Goal: Transaction & Acquisition: Purchase product/service

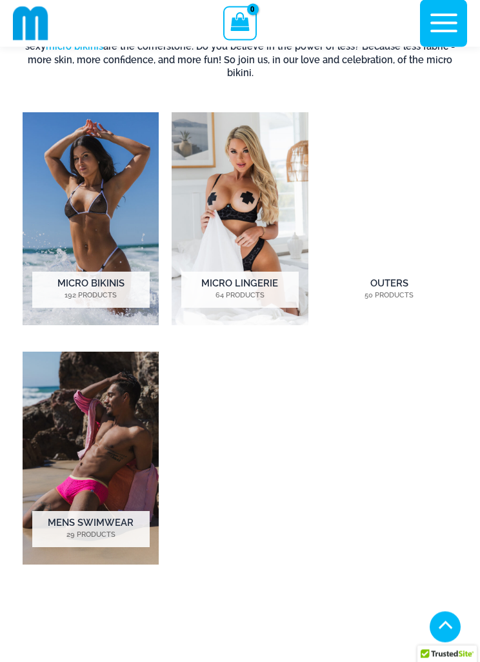
scroll to position [1279, 0]
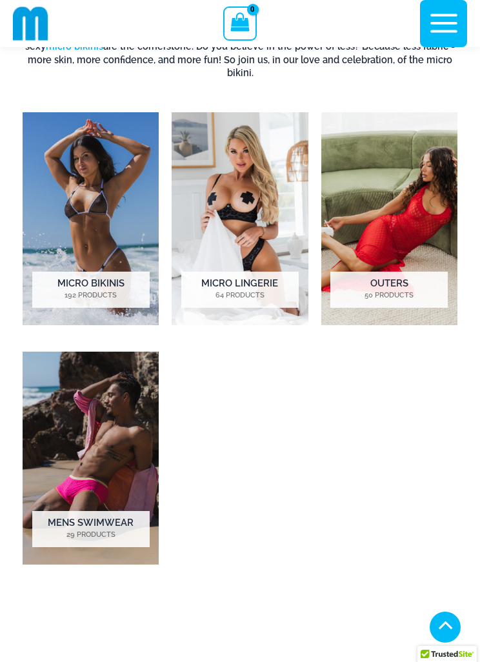
click at [268, 273] on h2 "Micro Lingerie 64 Products" at bounding box center [239, 290] width 117 height 36
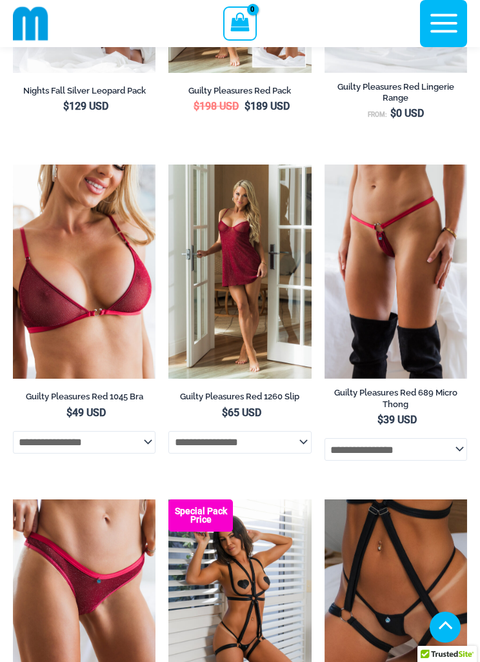
scroll to position [429, 0]
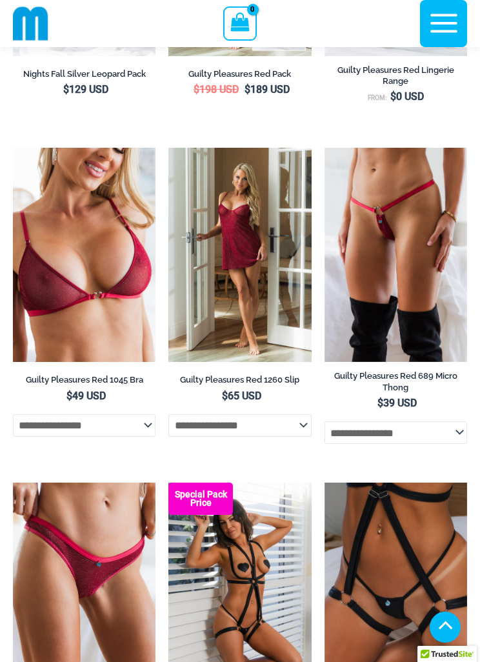
click at [296, 436] on select "**********" at bounding box center [239, 425] width 143 height 22
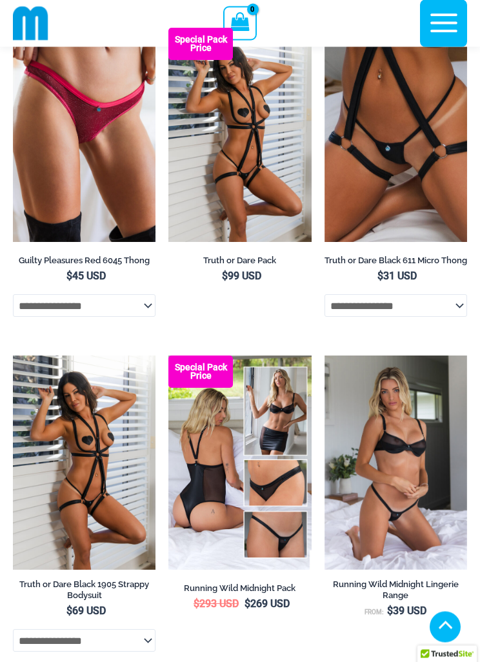
scroll to position [884, 0]
click at [139, 316] on select "**********" at bounding box center [84, 305] width 143 height 22
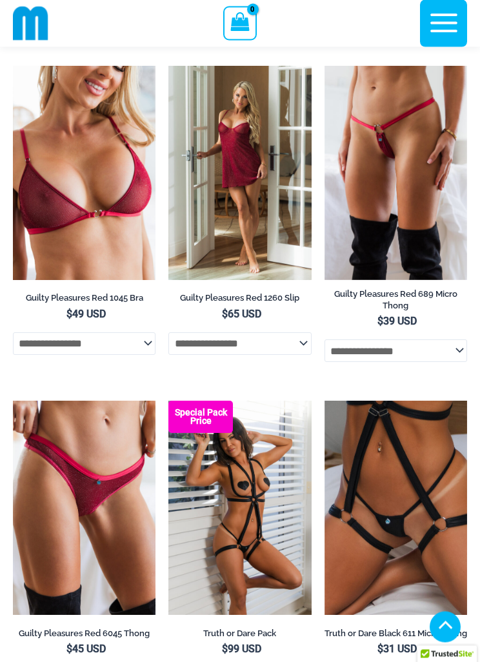
scroll to position [437, 0]
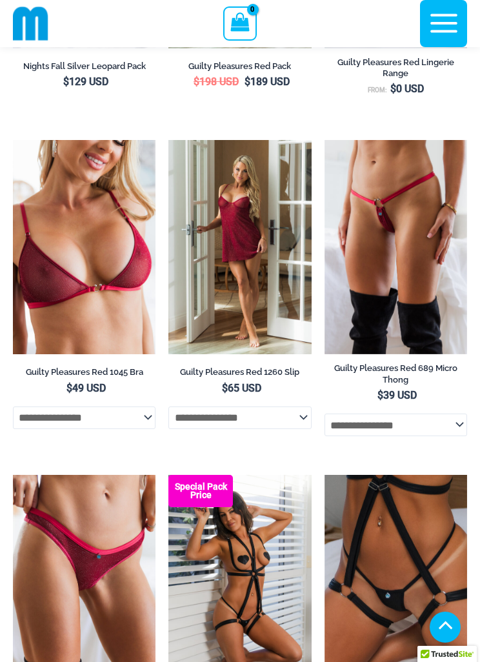
click at [168, 140] on img at bounding box center [168, 140] width 0 height 0
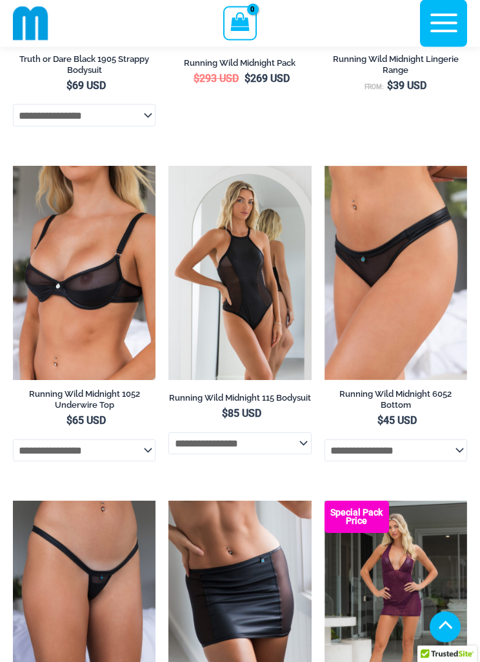
scroll to position [1420, 0]
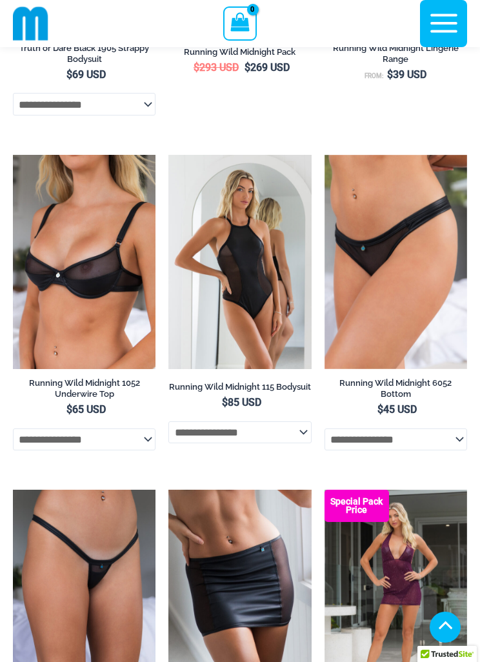
click at [305, 443] on select "**********" at bounding box center [239, 432] width 143 height 22
click at [168, 155] on img at bounding box center [168, 155] width 0 height 0
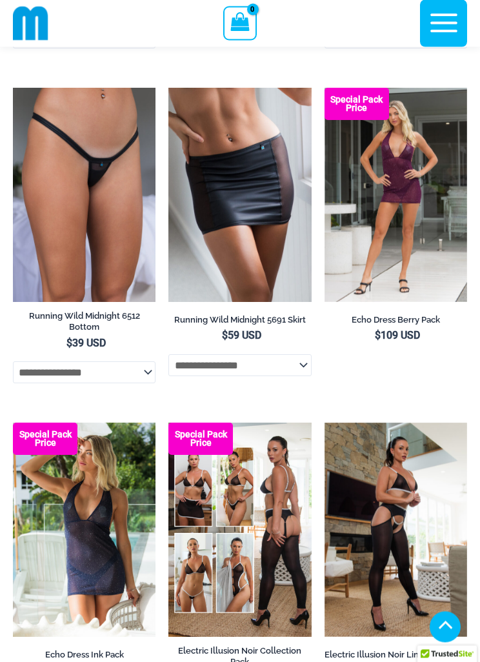
scroll to position [1822, 0]
click at [304, 376] on select "**********" at bounding box center [239, 365] width 143 height 22
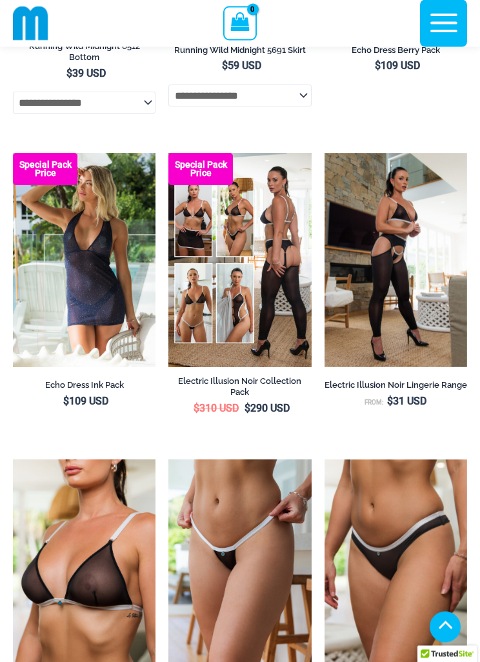
scroll to position [2210, 0]
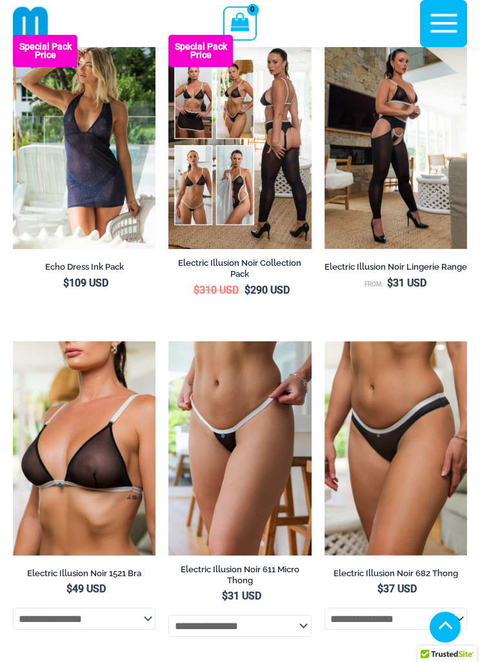
click at [13, 35] on img at bounding box center [13, 35] width 0 height 0
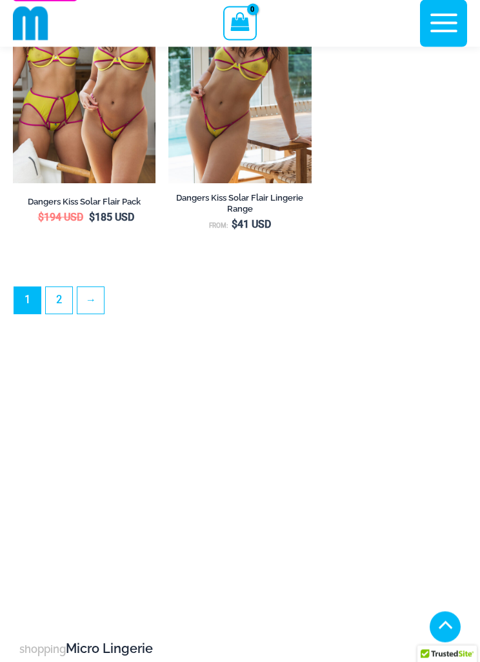
scroll to position [3551, 0]
click at [59, 314] on link "2" at bounding box center [59, 300] width 26 height 26
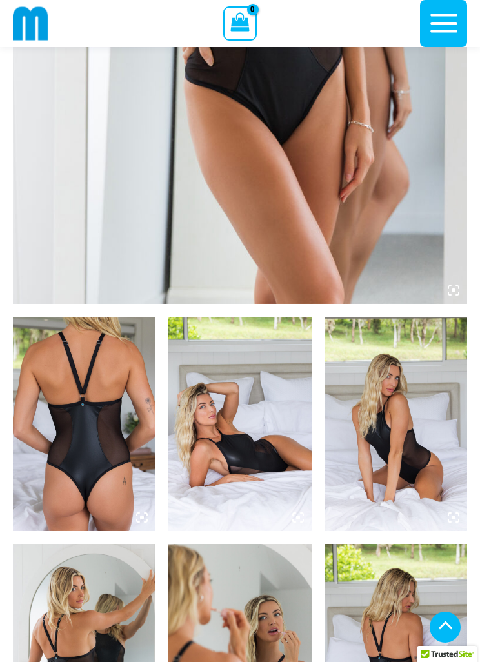
scroll to position [528, 0]
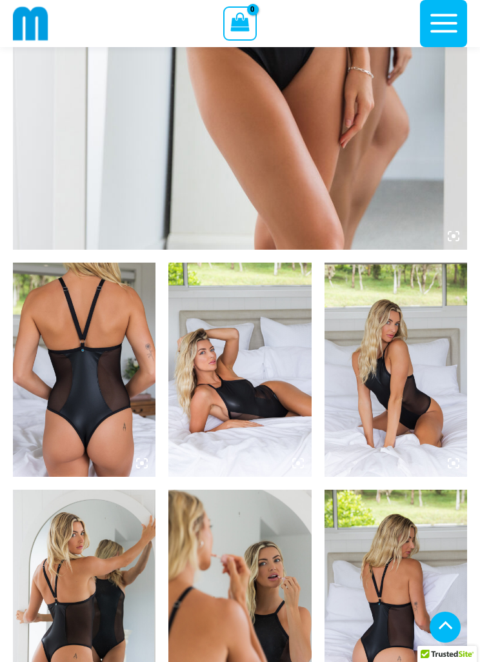
click at [90, 350] on img at bounding box center [84, 370] width 143 height 214
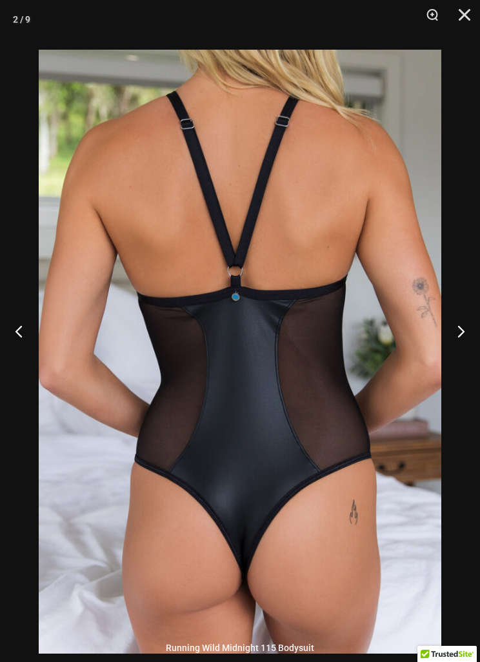
click at [463, 350] on button "Next" at bounding box center [456, 331] width 48 height 65
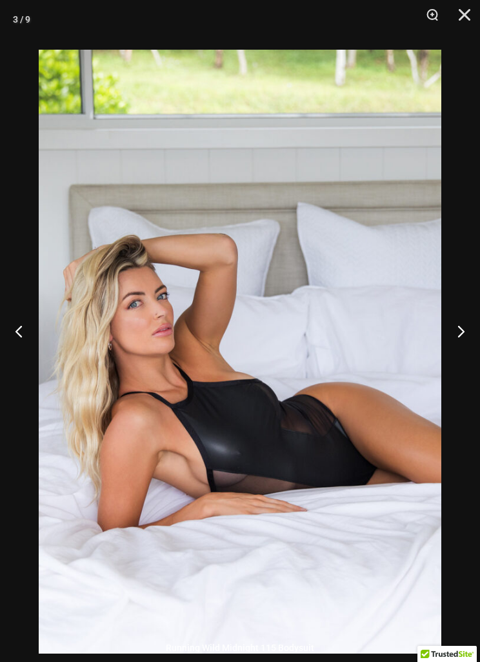
click at [460, 354] on button "Next" at bounding box center [456, 331] width 48 height 65
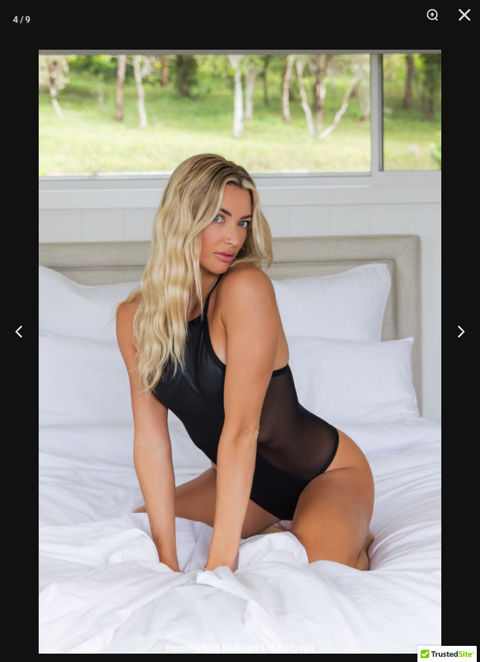
click at [464, 350] on button "Next" at bounding box center [456, 331] width 48 height 65
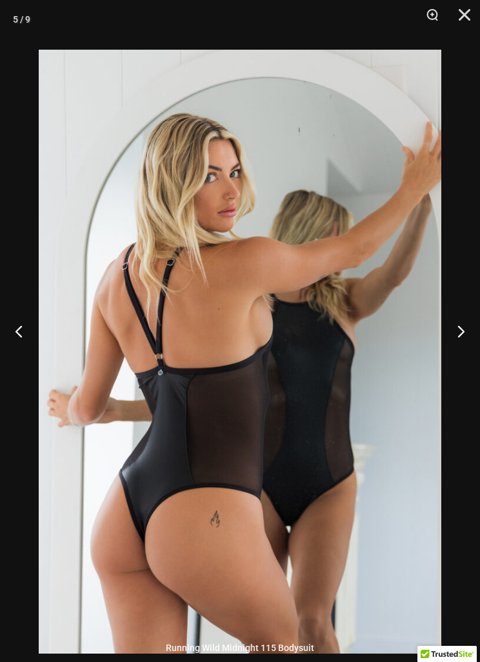
click at [468, 345] on button "Next" at bounding box center [456, 331] width 48 height 65
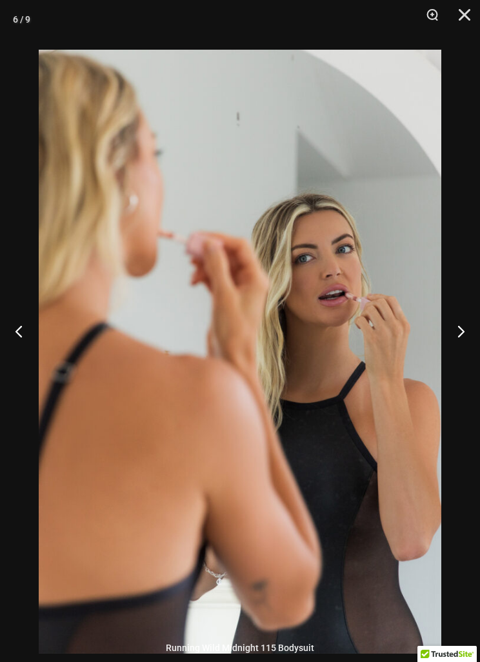
click at [468, 348] on button "Next" at bounding box center [456, 331] width 48 height 65
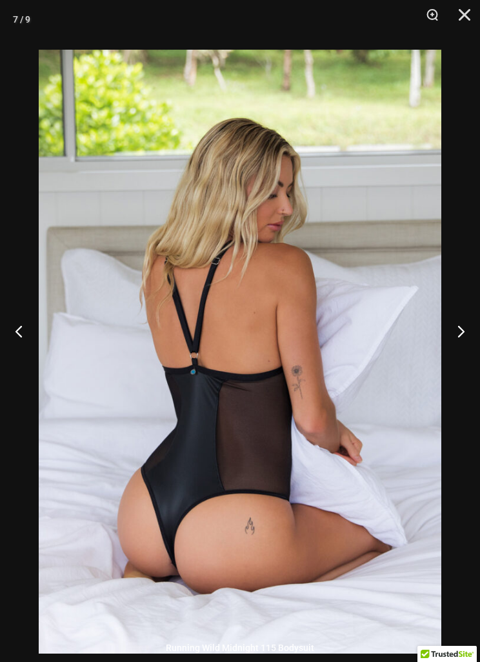
click at [458, 351] on button "Next" at bounding box center [456, 331] width 48 height 65
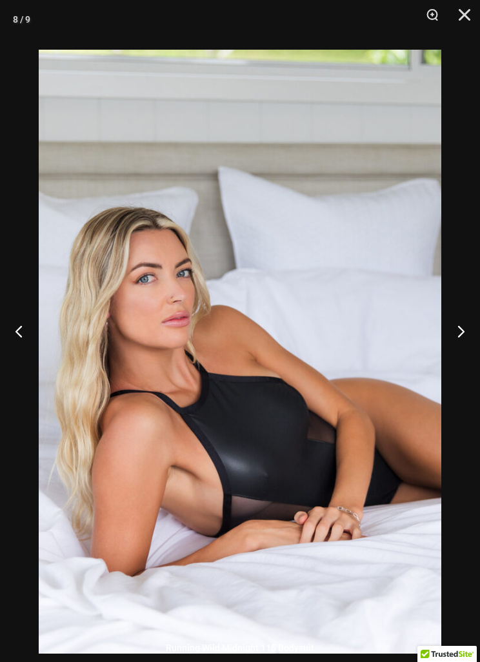
click at [467, 346] on button "Next" at bounding box center [456, 331] width 48 height 65
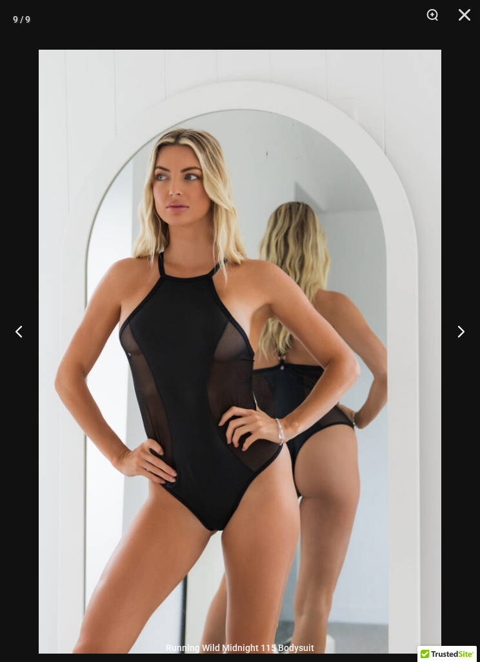
click at [460, 347] on button "Next" at bounding box center [456, 331] width 48 height 65
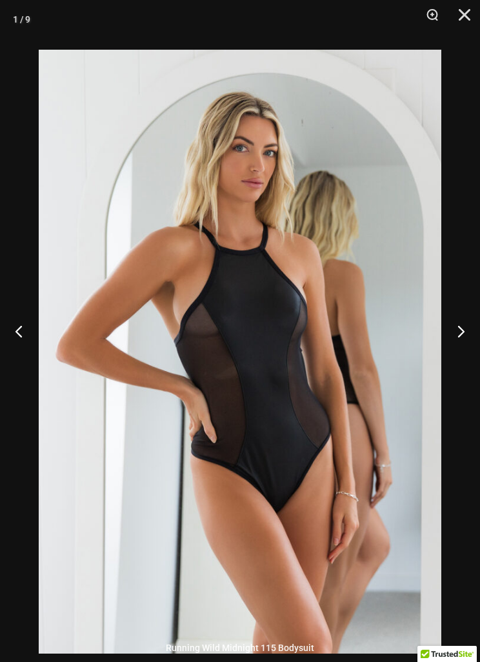
click at [463, 346] on button "Next" at bounding box center [456, 331] width 48 height 65
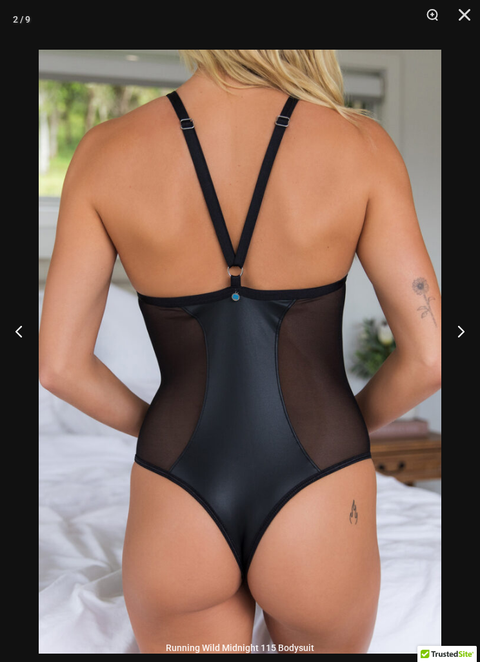
click at [466, 345] on button "Next" at bounding box center [456, 331] width 48 height 65
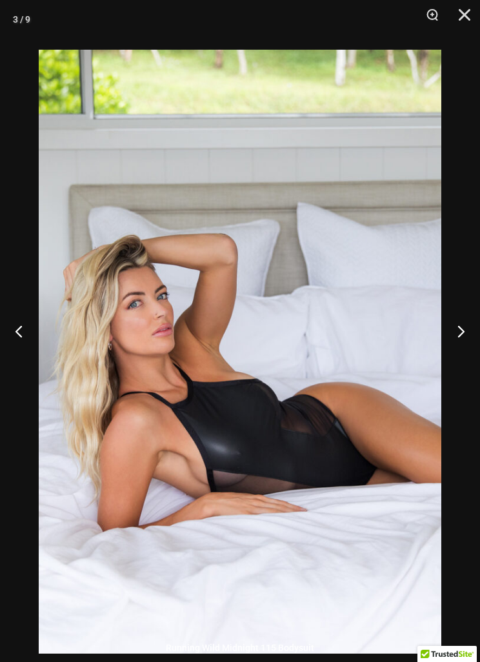
click at [468, 345] on button "Next" at bounding box center [456, 331] width 48 height 65
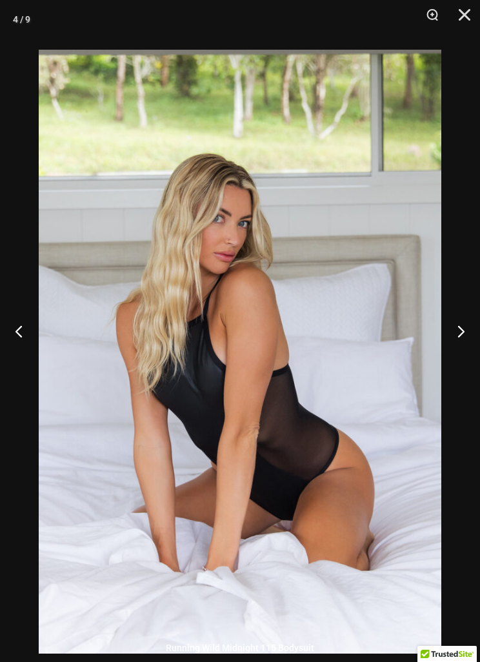
click at [467, 345] on button "Next" at bounding box center [456, 331] width 48 height 65
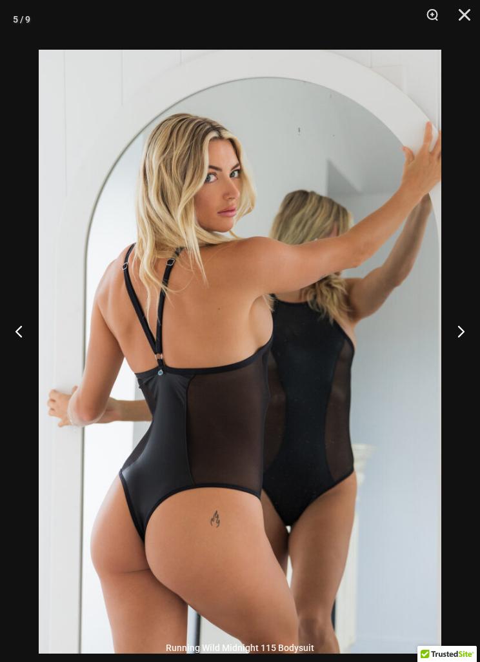
click at [466, 345] on button "Next" at bounding box center [456, 331] width 48 height 65
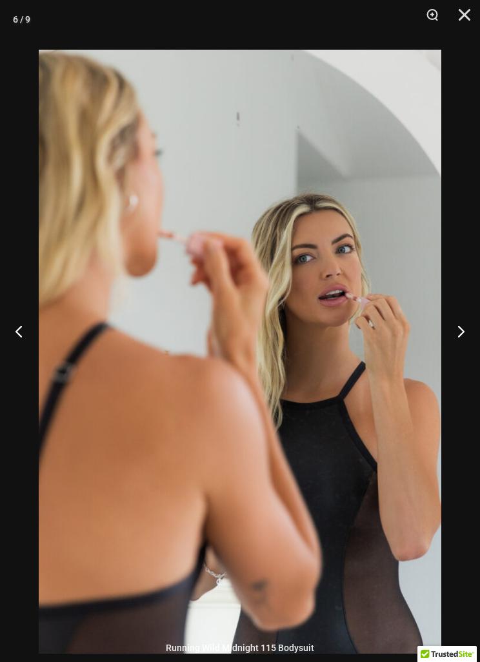
click at [463, 344] on button "Next" at bounding box center [456, 331] width 48 height 65
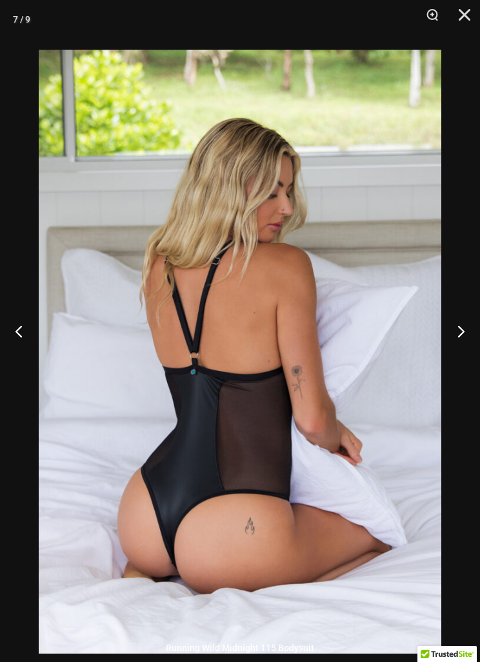
click at [462, 343] on button "Next" at bounding box center [456, 331] width 48 height 65
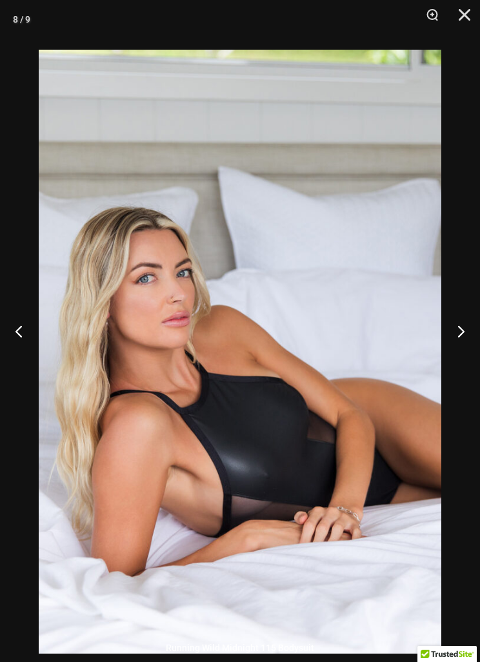
click at [458, 341] on button "Next" at bounding box center [456, 331] width 48 height 65
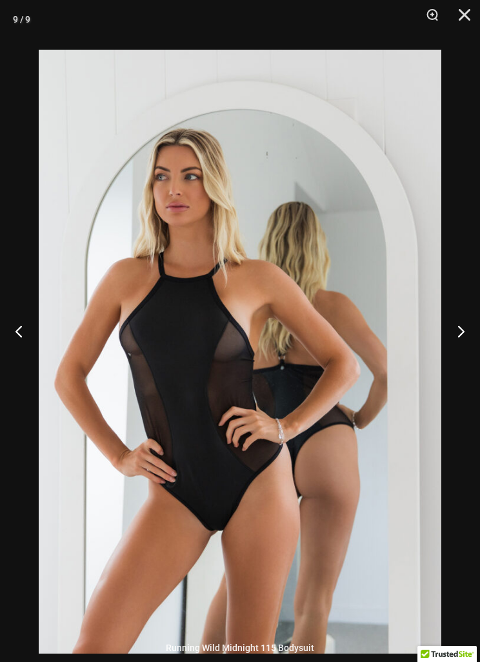
click at [456, 337] on button "Next" at bounding box center [456, 331] width 48 height 65
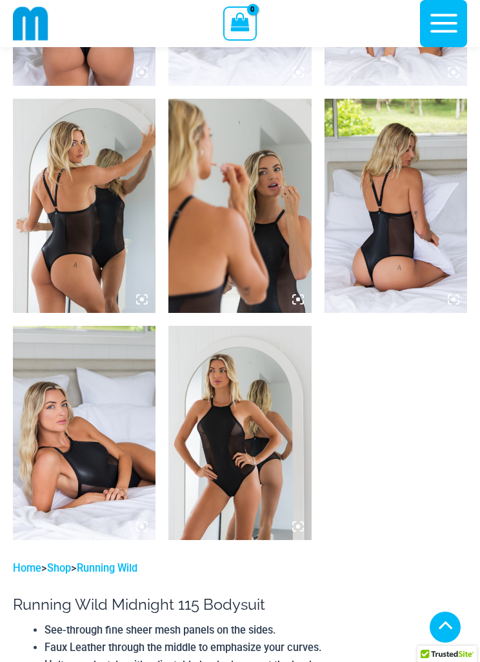
scroll to position [916, 0]
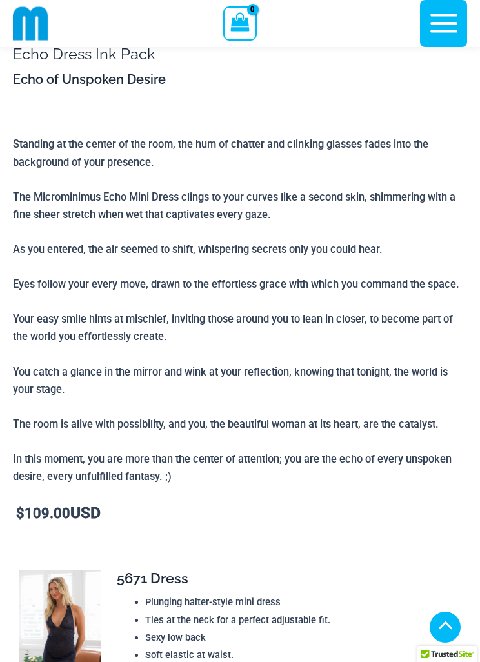
scroll to position [1454, 0]
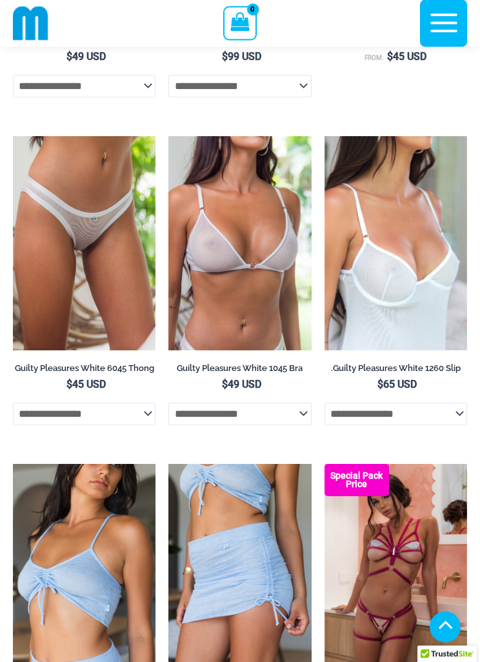
scroll to position [1714, 0]
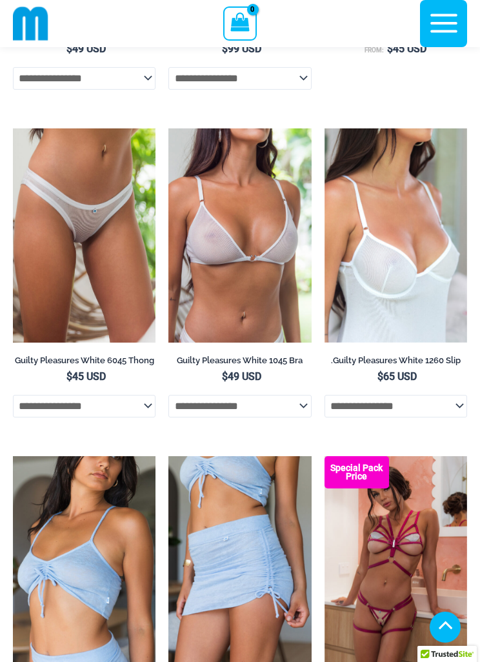
click at [143, 417] on select "**********" at bounding box center [84, 406] width 143 height 22
click at [465, 417] on select "**********" at bounding box center [396, 406] width 143 height 22
click at [325, 128] on img at bounding box center [325, 128] width 0 height 0
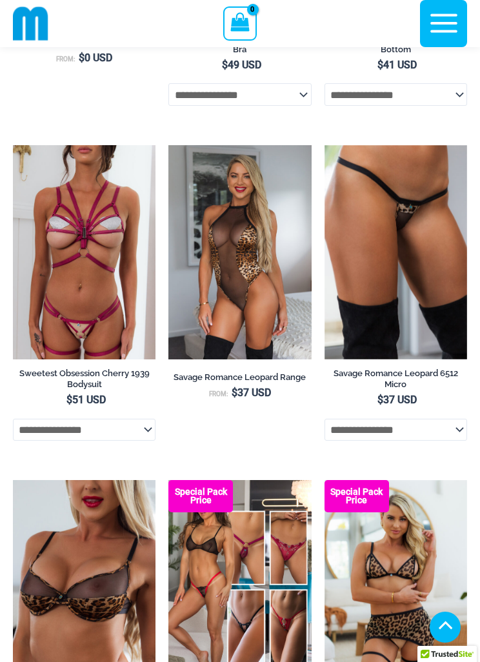
scroll to position [2701, 0]
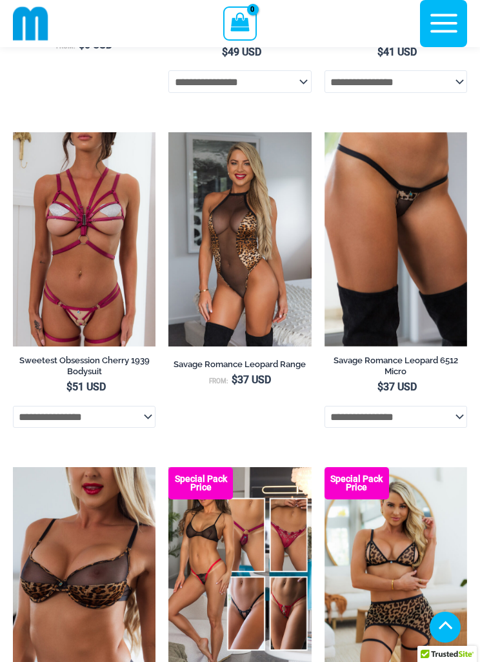
click at [168, 132] on img at bounding box center [168, 132] width 0 height 0
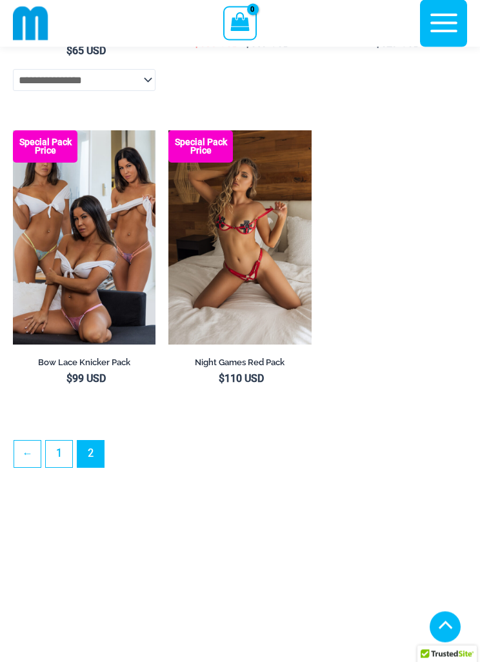
scroll to position [3373, 0]
click at [13, 130] on img at bounding box center [13, 130] width 0 height 0
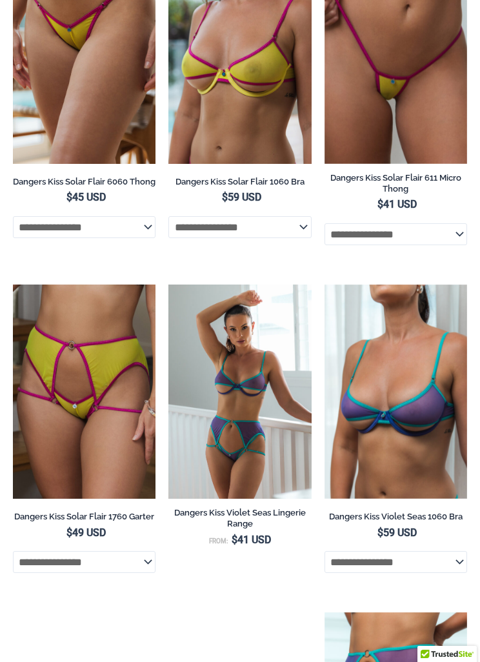
scroll to position [0, 0]
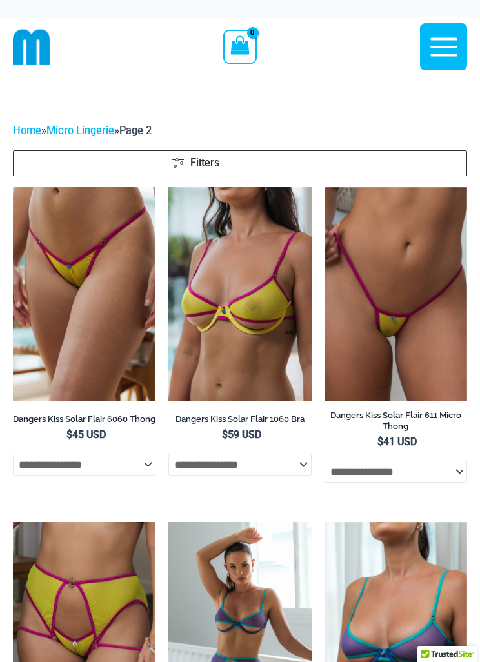
click at [454, 53] on icon "button" at bounding box center [444, 47] width 32 height 32
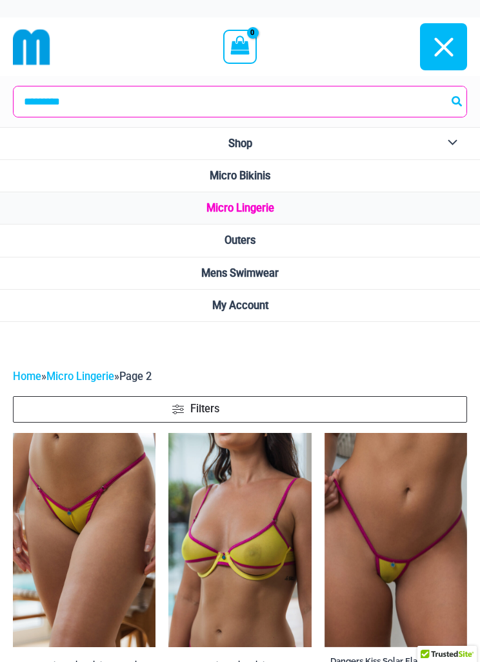
click at [367, 239] on link "Outers" at bounding box center [240, 241] width 480 height 32
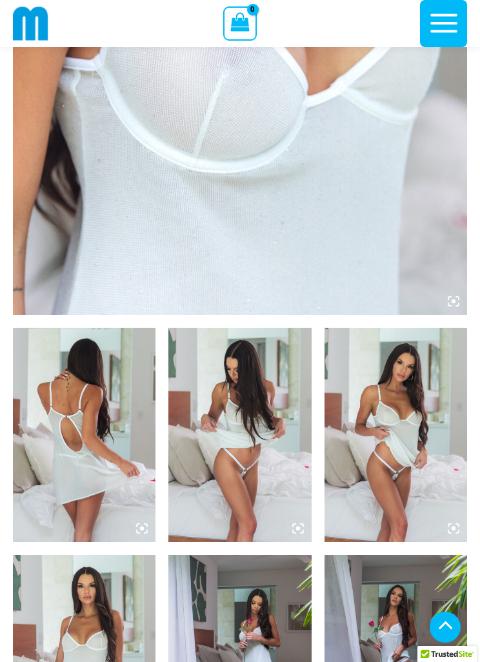
scroll to position [520, 0]
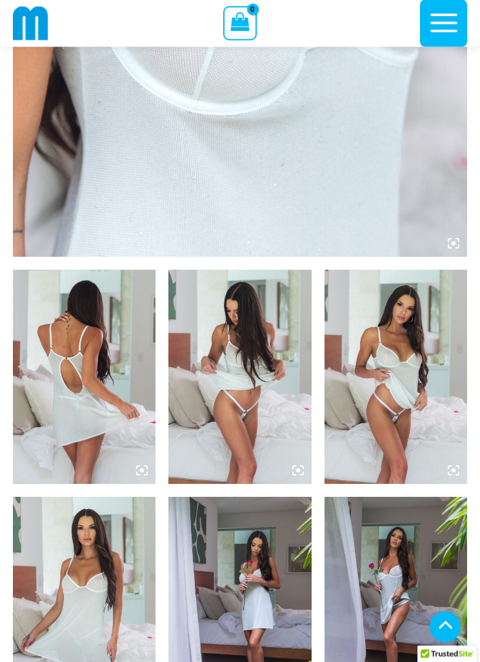
click at [86, 354] on img at bounding box center [84, 377] width 143 height 214
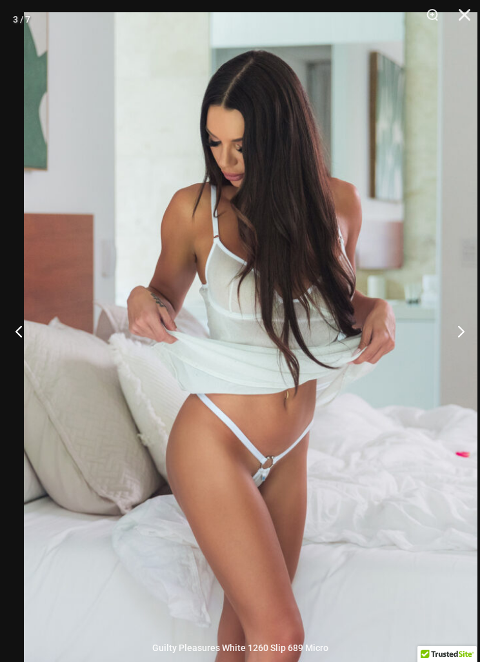
click at [470, 345] on button "Next" at bounding box center [456, 331] width 48 height 65
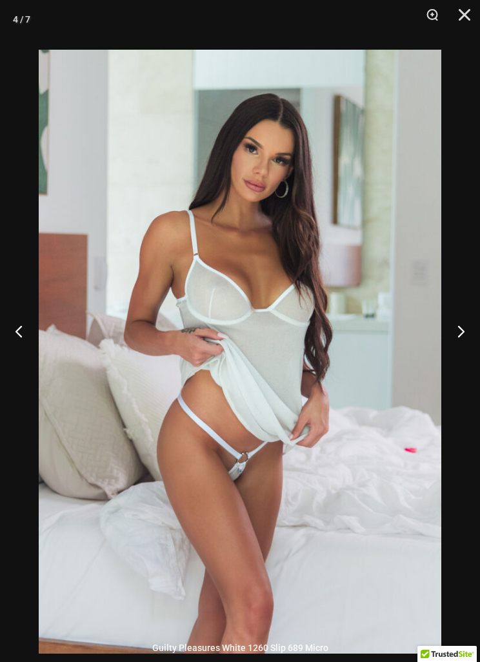
click at [470, 351] on button "Next" at bounding box center [456, 331] width 48 height 65
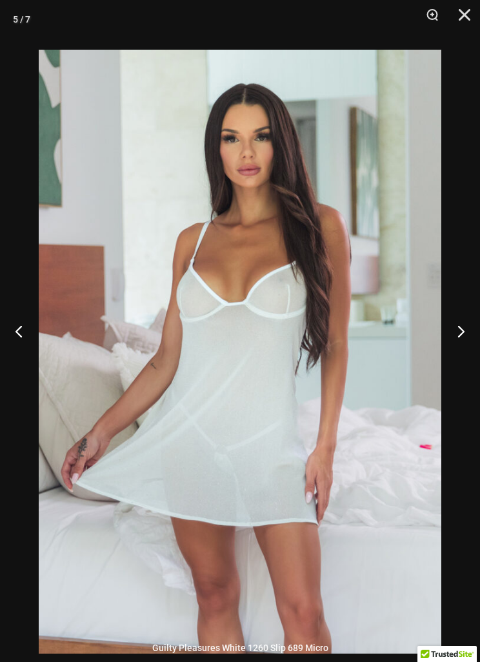
click at [471, 350] on button "Next" at bounding box center [456, 331] width 48 height 65
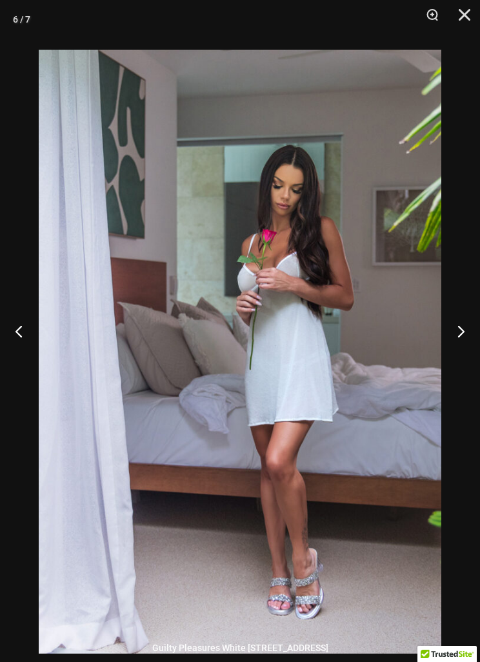
click at [472, 350] on button "Next" at bounding box center [456, 331] width 48 height 65
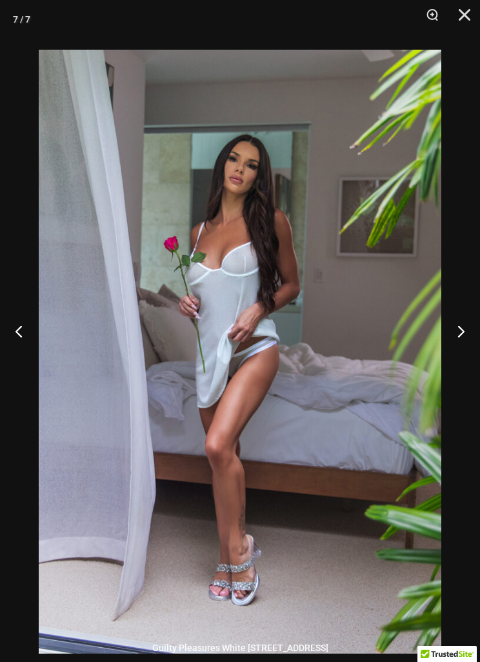
click at [470, 350] on button "Next" at bounding box center [456, 331] width 48 height 65
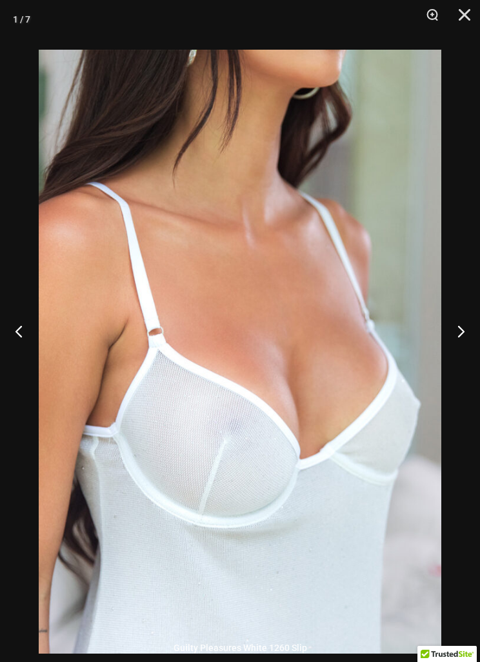
click at [468, 347] on button "Next" at bounding box center [456, 331] width 48 height 65
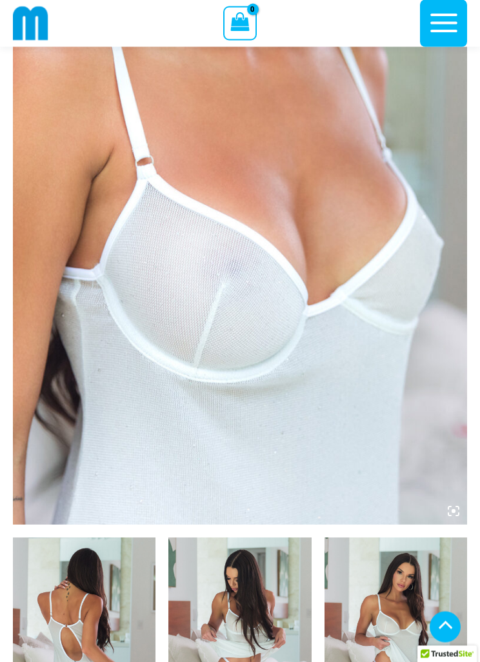
scroll to position [235, 0]
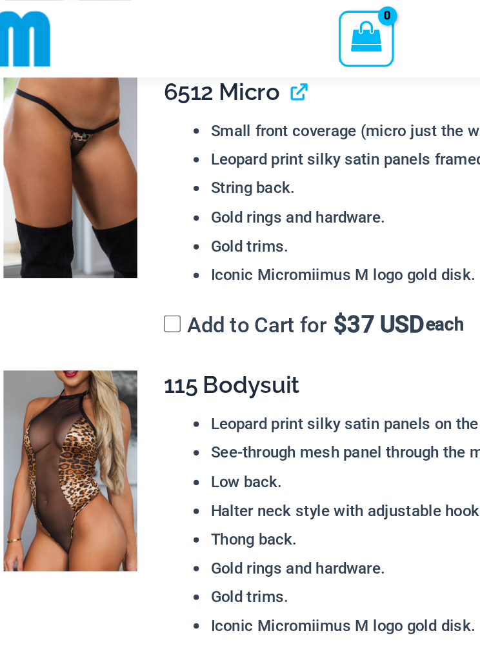
scroll to position [1959, 0]
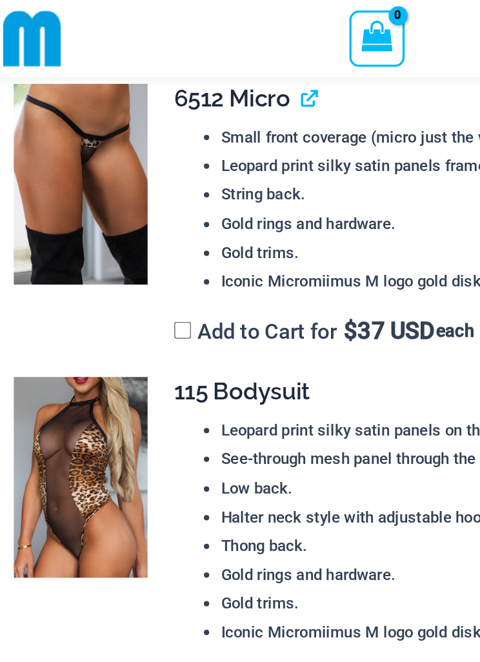
click at [63, 246] on img at bounding box center [59, 290] width 81 height 122
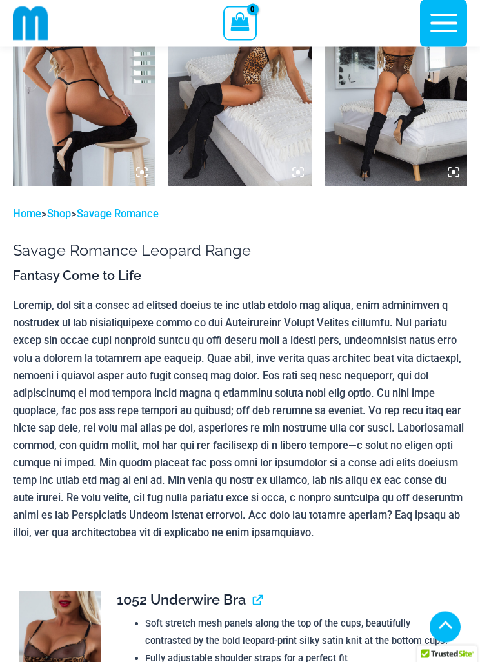
scroll to position [1038, 0]
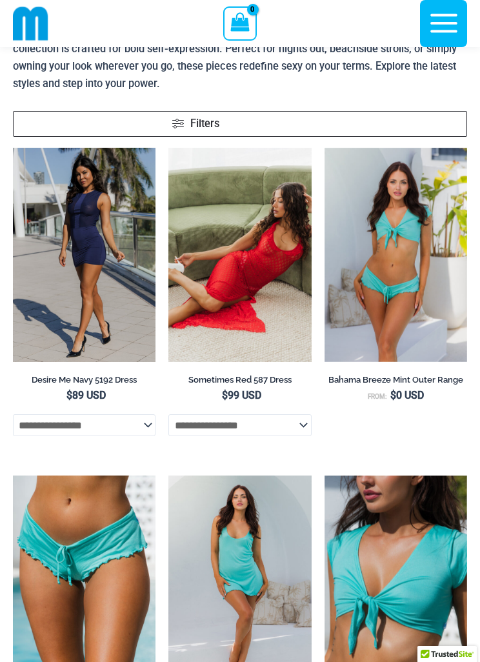
scroll to position [149, 0]
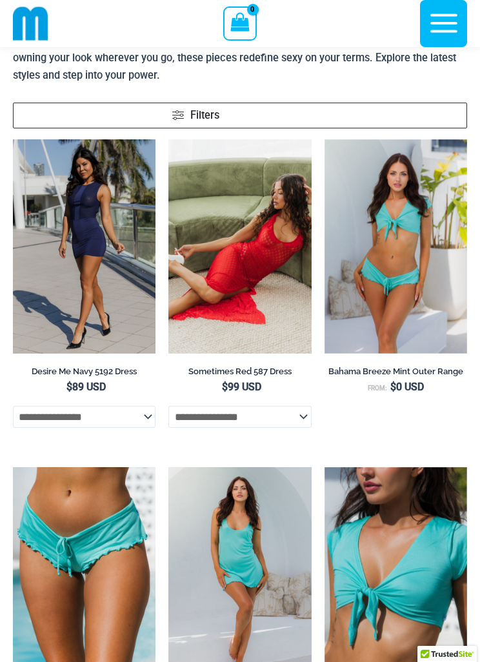
click at [139, 417] on select "**********" at bounding box center [84, 417] width 143 height 22
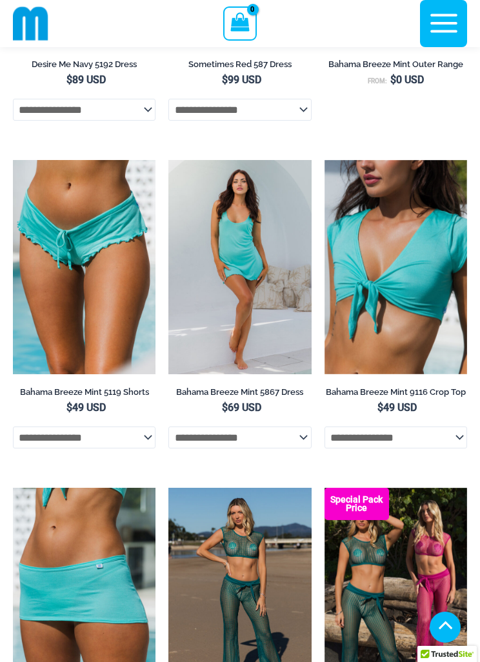
scroll to position [494, 0]
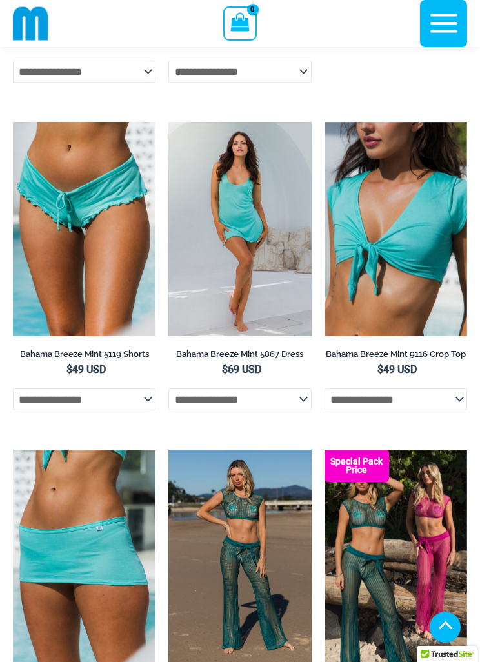
click at [309, 407] on select "**********" at bounding box center [239, 399] width 143 height 22
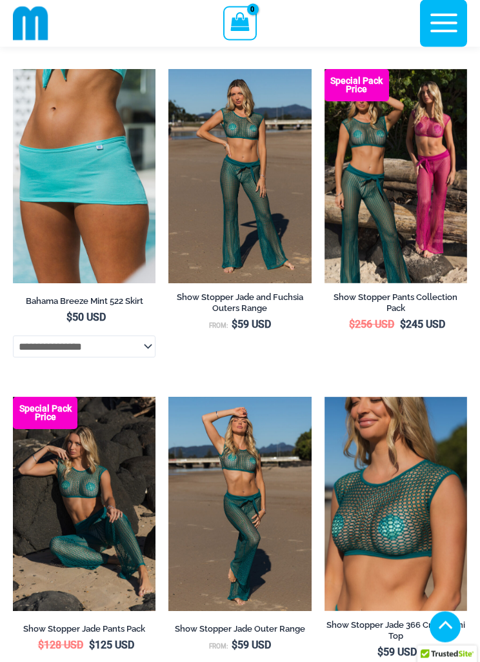
scroll to position [875, 0]
click at [145, 357] on select "**********" at bounding box center [84, 347] width 143 height 22
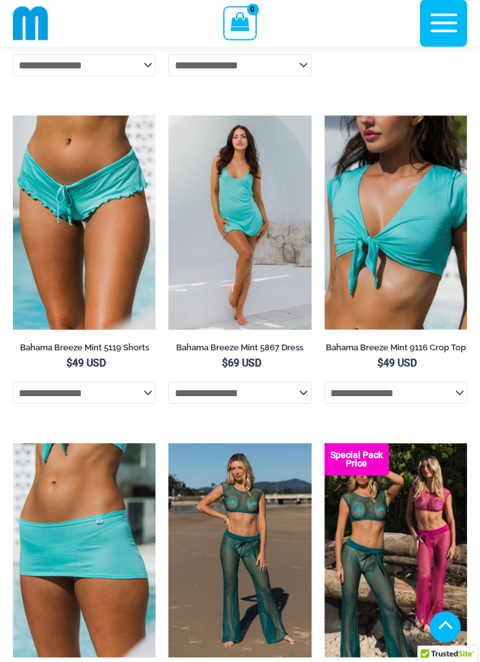
scroll to position [499, 0]
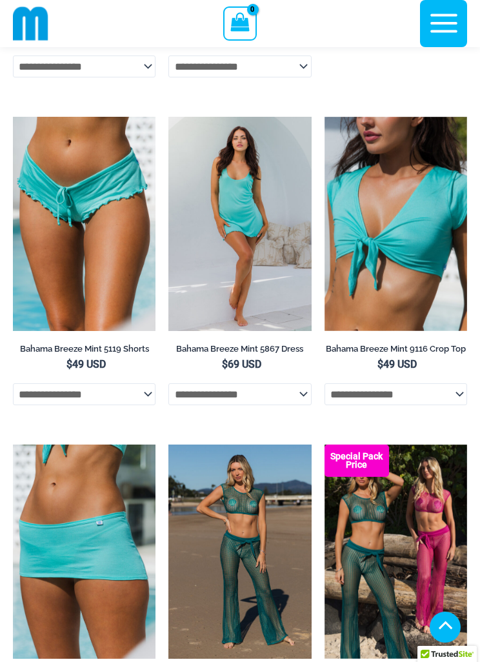
click at [306, 403] on select "**********" at bounding box center [239, 394] width 143 height 22
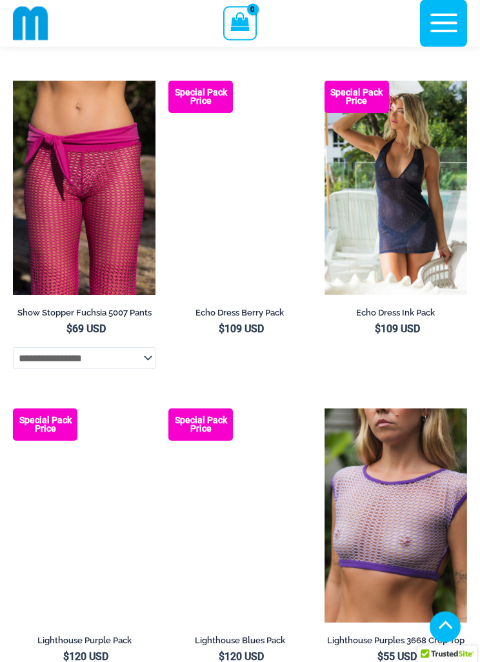
scroll to position [1773, 0]
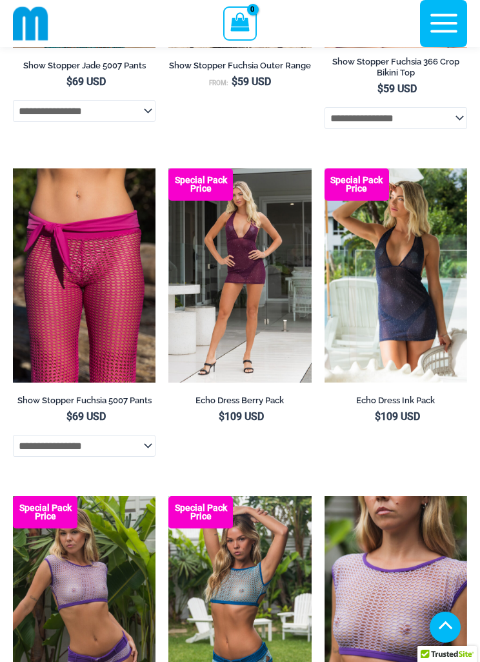
click at [325, 168] on img at bounding box center [325, 168] width 0 height 0
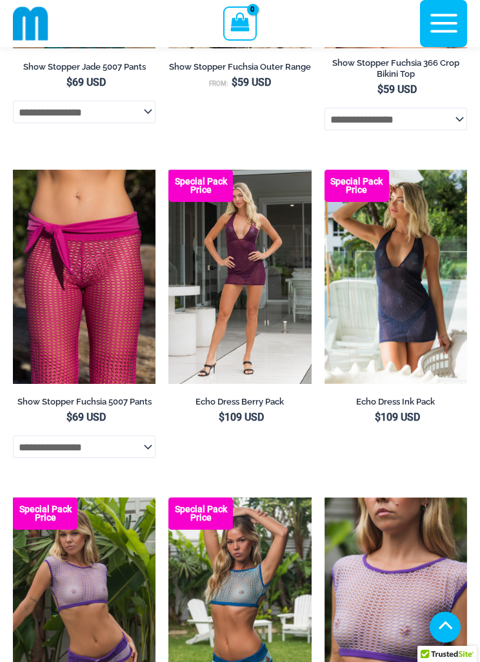
click at [168, 170] on img at bounding box center [168, 170] width 0 height 0
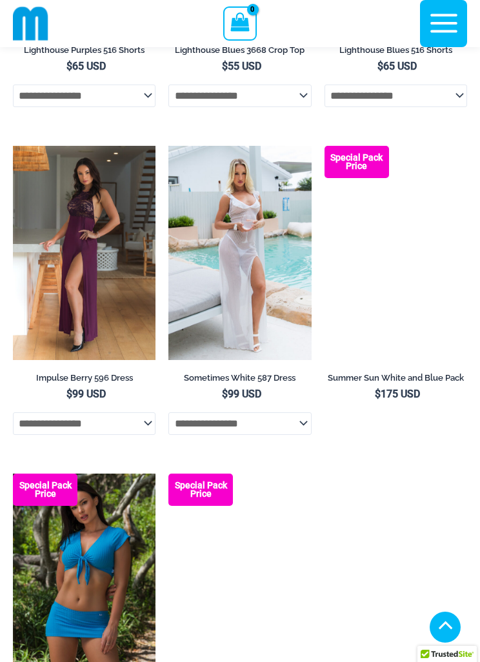
scroll to position [2750, 0]
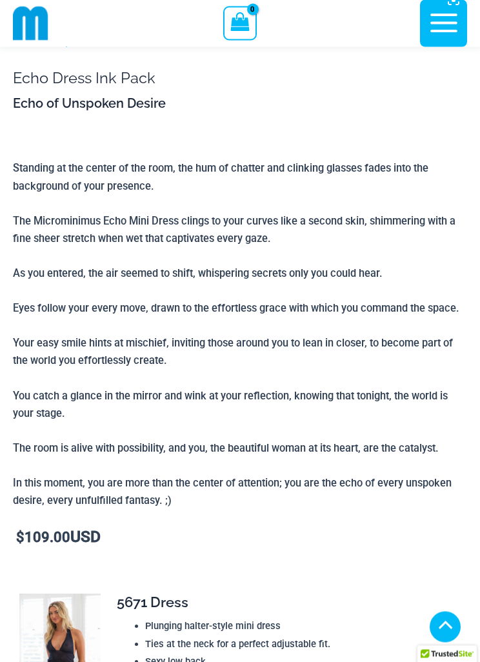
scroll to position [1428, 0]
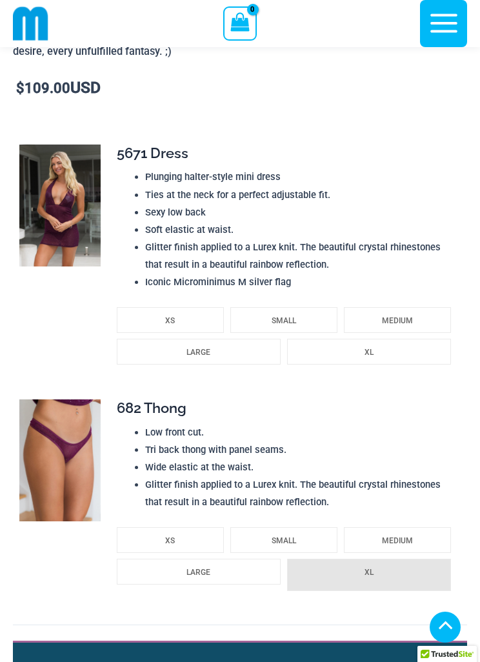
scroll to position [1890, 0]
